Goal: Find specific page/section: Find specific page/section

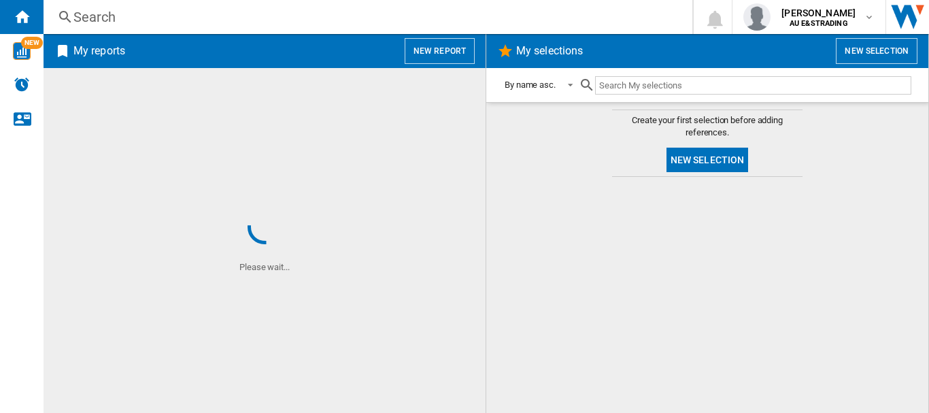
click at [161, 20] on div "Search" at bounding box center [365, 16] width 584 height 19
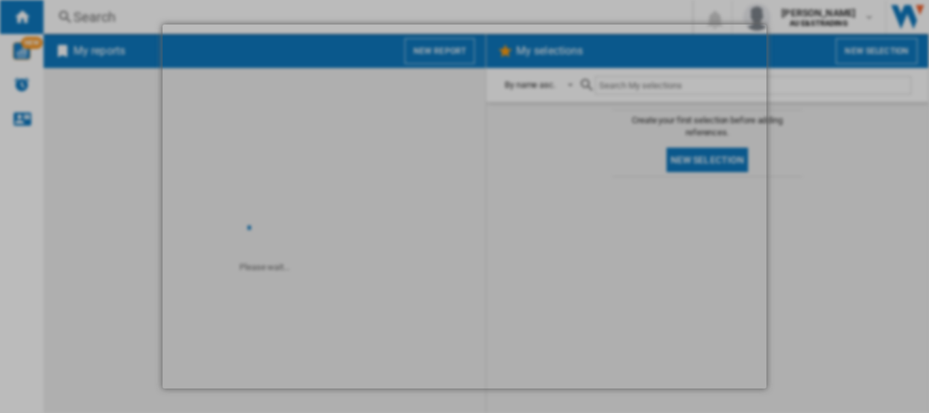
click at [449, 242] on md-dialog at bounding box center [465, 205] width 604 height 363
click at [302, 152] on md-dialog at bounding box center [465, 205] width 604 height 363
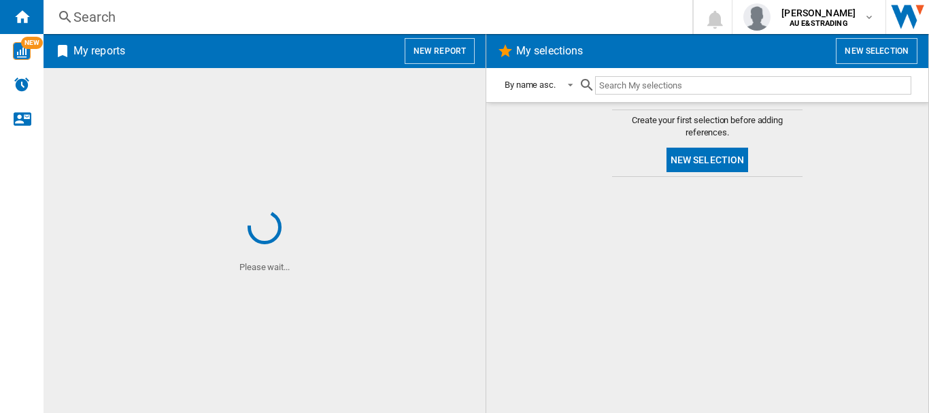
click at [119, 19] on div "Search" at bounding box center [365, 16] width 584 height 19
